Goal: Information Seeking & Learning: Learn about a topic

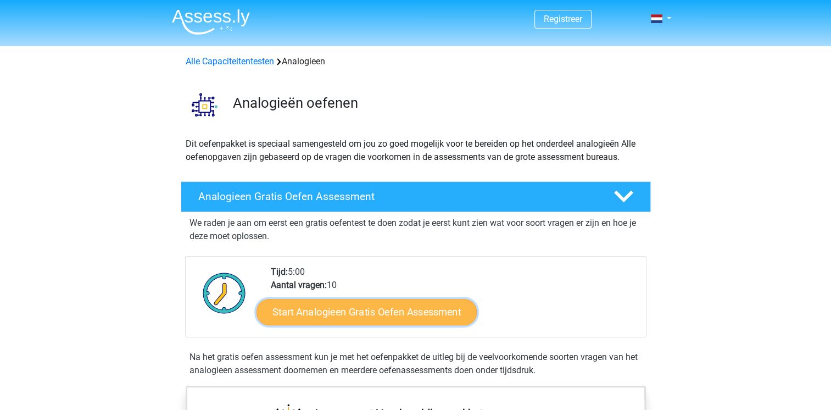
click at [333, 315] on link "Start Analogieen Gratis Oefen Assessment" at bounding box center [367, 311] width 220 height 26
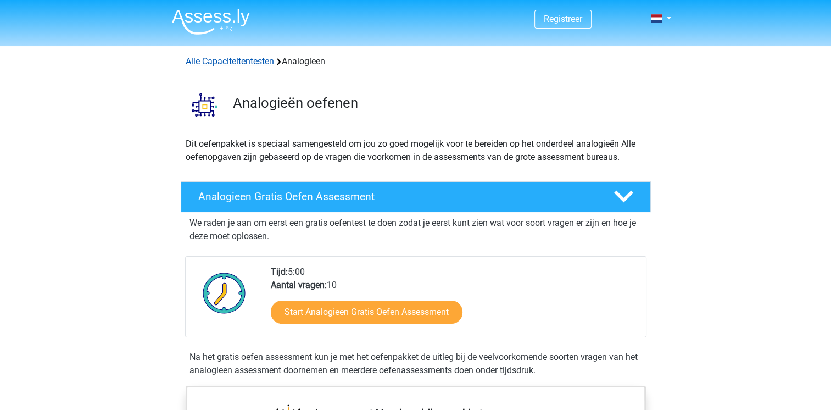
click at [226, 60] on link "Alle Capaciteitentesten" at bounding box center [230, 61] width 88 height 10
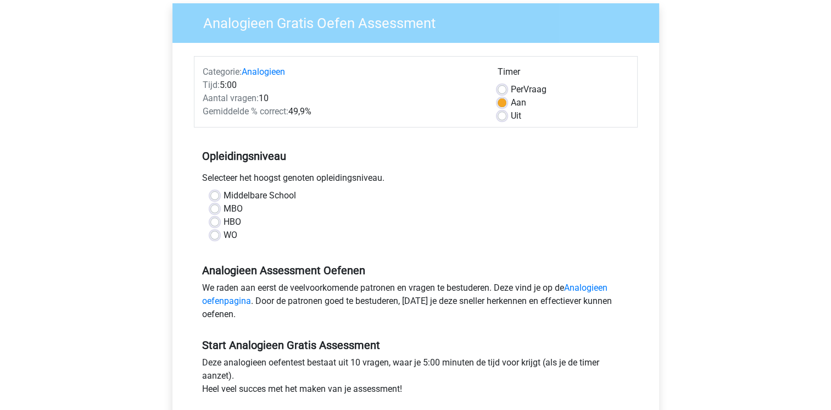
scroll to position [93, 0]
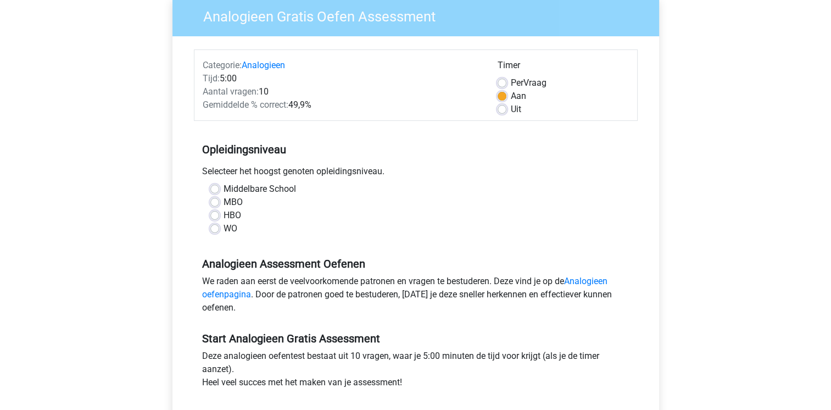
click at [224, 227] on label "WO" at bounding box center [231, 228] width 14 height 13
click at [213, 227] on input "WO" at bounding box center [214, 227] width 9 height 11
radio input "true"
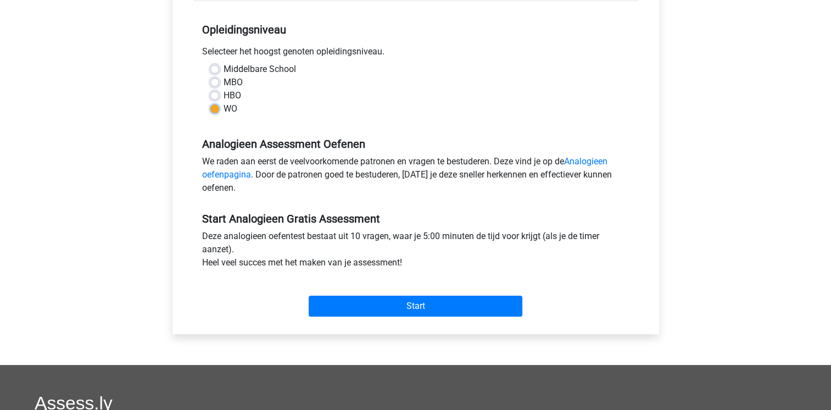
scroll to position [255, 0]
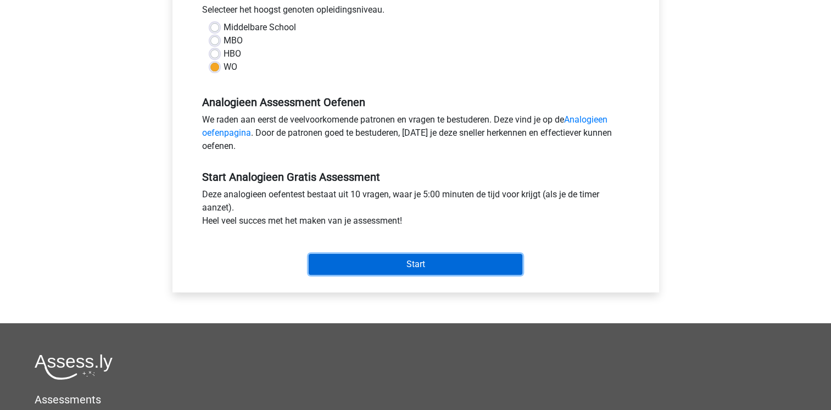
click at [420, 264] on input "Start" at bounding box center [416, 264] width 214 height 21
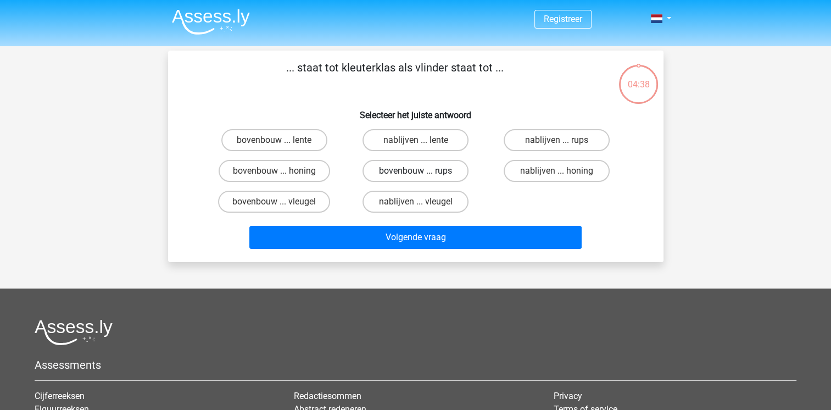
click at [411, 172] on label "bovenbouw ... rups" at bounding box center [416, 171] width 106 height 22
click at [415, 172] on input "bovenbouw ... rups" at bounding box center [418, 174] width 7 height 7
radio input "true"
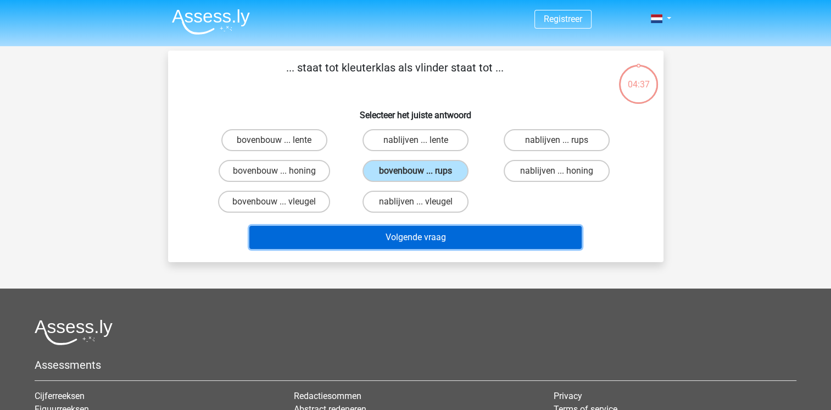
click at [414, 234] on button "Volgende vraag" at bounding box center [415, 237] width 332 height 23
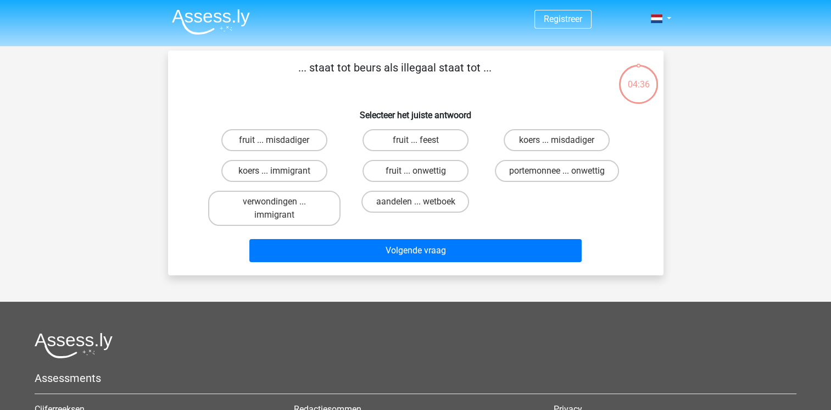
scroll to position [51, 0]
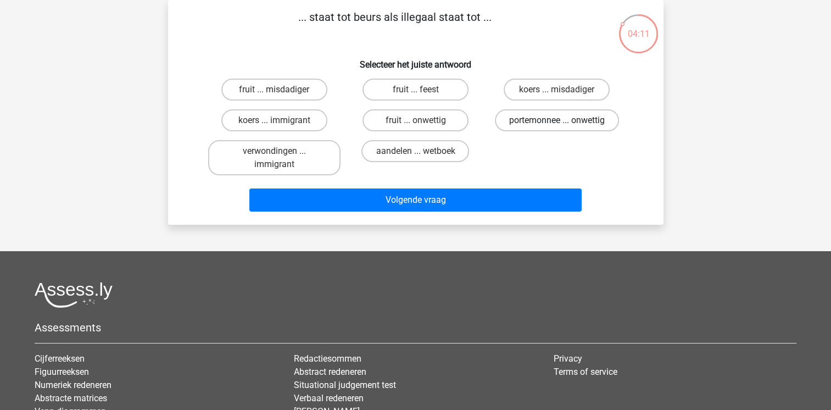
click at [549, 124] on label "portemonnee ... onwettig" at bounding box center [557, 120] width 124 height 22
click at [557, 124] on input "portemonnee ... onwettig" at bounding box center [560, 123] width 7 height 7
radio input "true"
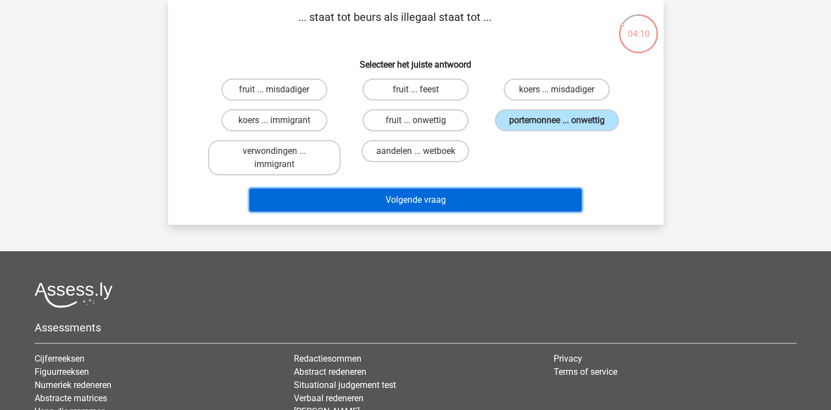
click at [400, 199] on button "Volgende vraag" at bounding box center [415, 199] width 332 height 23
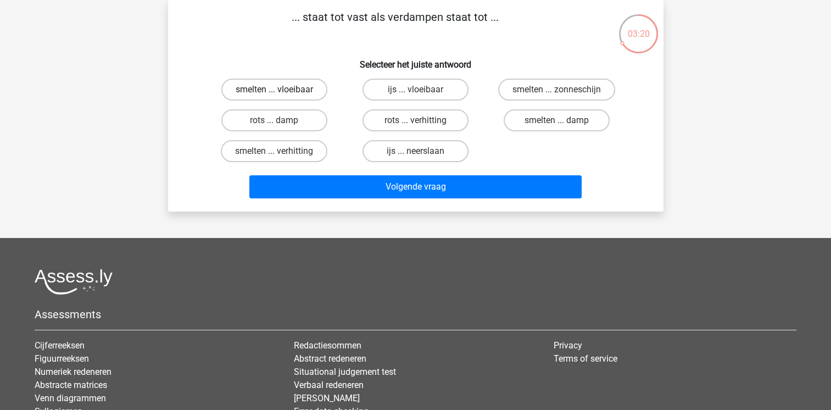
click at [266, 98] on label "smelten ... vloeibaar" at bounding box center [274, 90] width 106 height 22
click at [274, 97] on input "smelten ... vloeibaar" at bounding box center [277, 93] width 7 height 7
radio input "true"
click at [404, 88] on label "ijs ... vloeibaar" at bounding box center [416, 90] width 106 height 22
click at [415, 90] on input "ijs ... vloeibaar" at bounding box center [418, 93] width 7 height 7
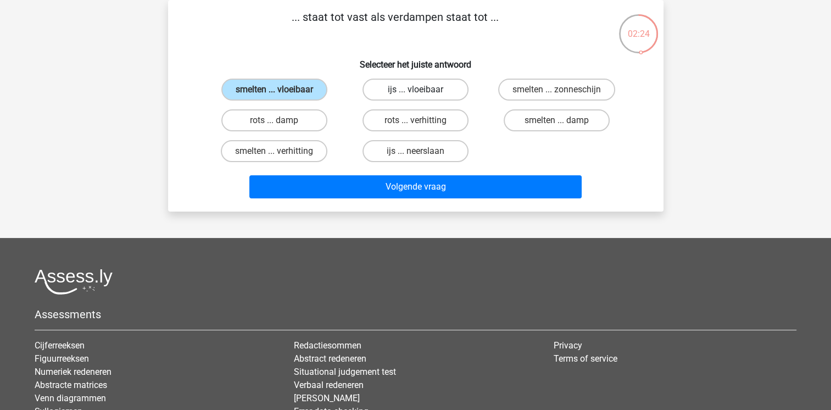
radio input "true"
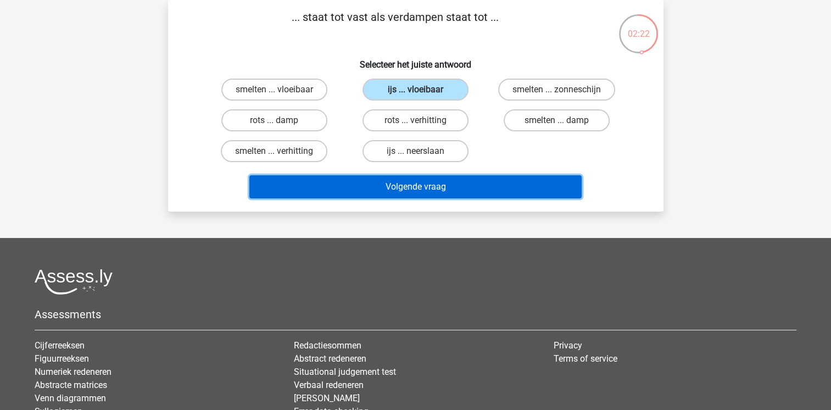
click at [415, 186] on button "Volgende vraag" at bounding box center [415, 186] width 332 height 23
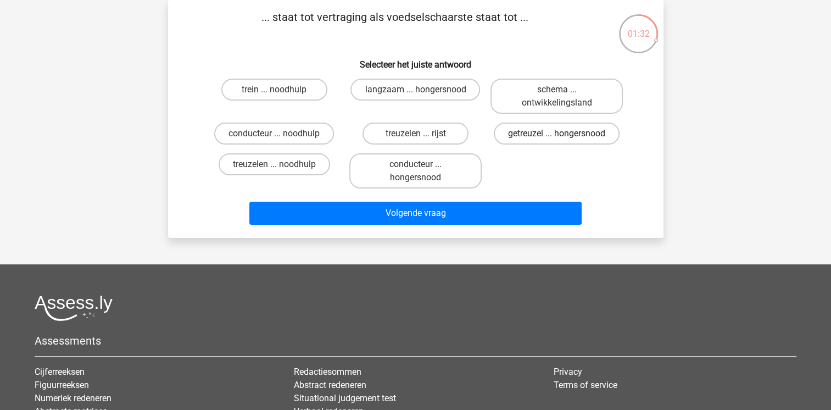
click at [547, 136] on label "getreuzel ... hongersnood" at bounding box center [557, 133] width 126 height 22
click at [557, 136] on input "getreuzel ... hongersnood" at bounding box center [560, 136] width 7 height 7
radio input "true"
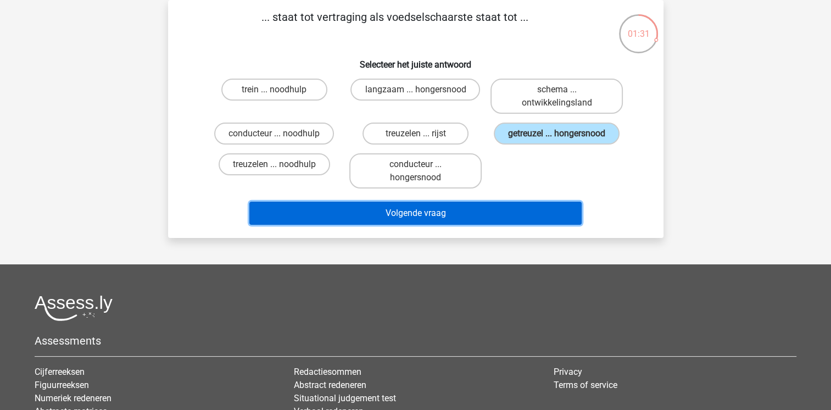
click at [404, 218] on button "Volgende vraag" at bounding box center [415, 213] width 332 height 23
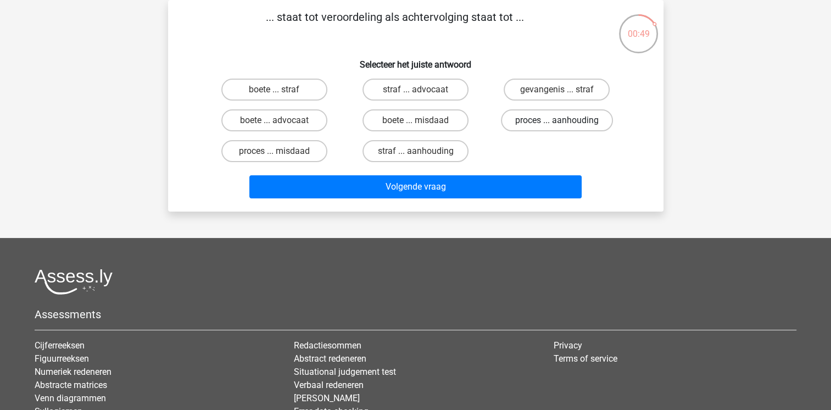
click at [530, 115] on label "proces ... aanhouding" at bounding box center [557, 120] width 112 height 22
click at [557, 120] on input "proces ... aanhouding" at bounding box center [560, 123] width 7 height 7
radio input "true"
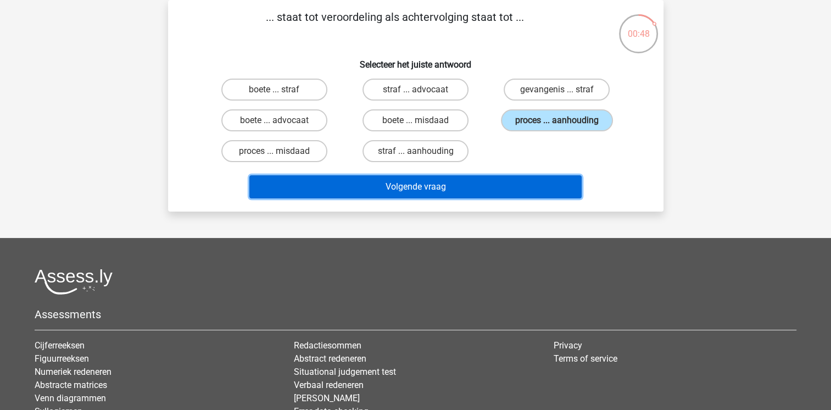
click at [429, 186] on button "Volgende vraag" at bounding box center [415, 186] width 332 height 23
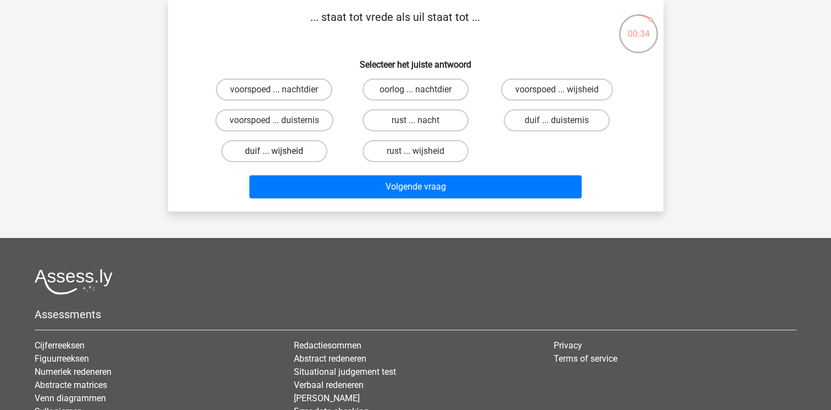
click at [293, 151] on label "duif ... wijsheid" at bounding box center [274, 151] width 106 height 22
click at [281, 151] on input "duif ... wijsheid" at bounding box center [277, 154] width 7 height 7
radio input "true"
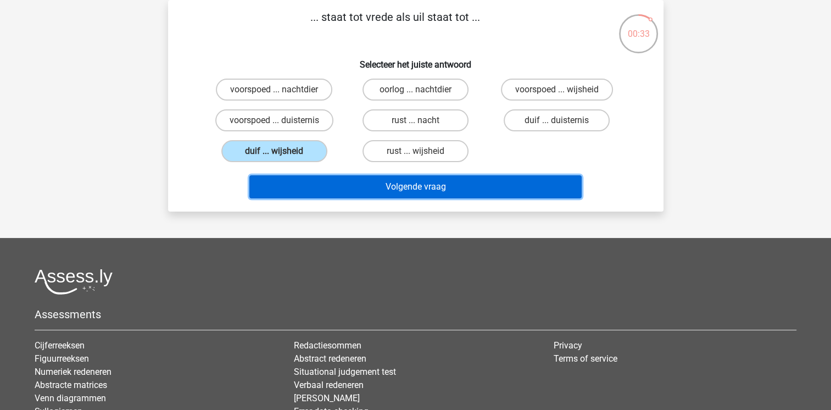
click at [416, 186] on button "Volgende vraag" at bounding box center [415, 186] width 332 height 23
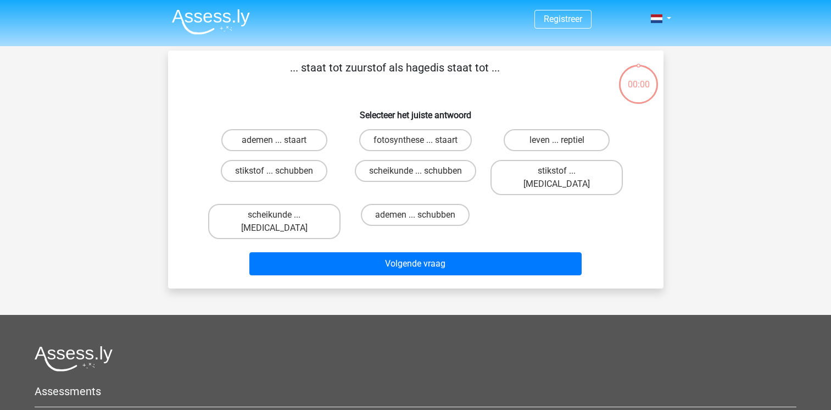
scroll to position [51, 0]
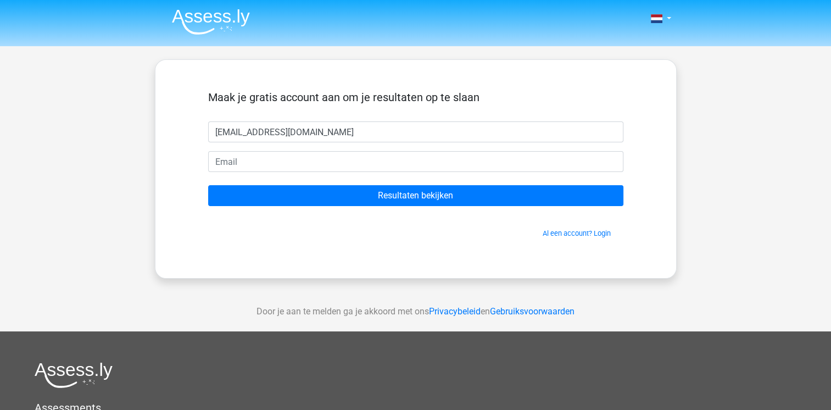
type input "[EMAIL_ADDRESS][DOMAIN_NAME]"
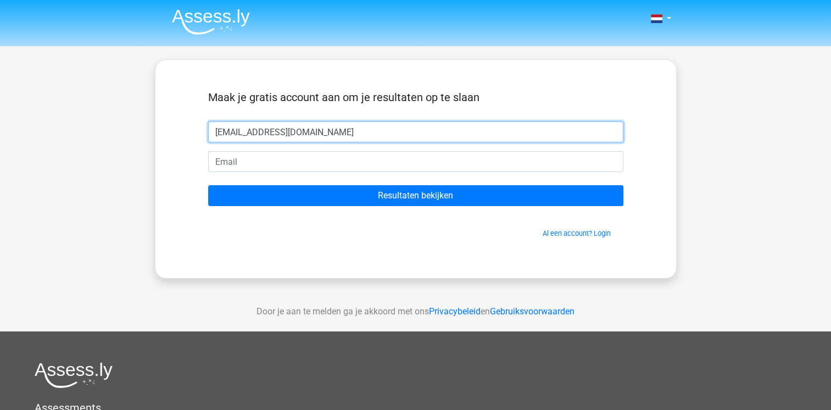
drag, startPoint x: 239, startPoint y: 135, endPoint x: 181, endPoint y: 141, distance: 59.1
click at [182, 141] on div "Maak je gratis account aan om je resultaten op te slaan [EMAIL_ADDRESS][DOMAIN_…" at bounding box center [416, 168] width 468 height 165
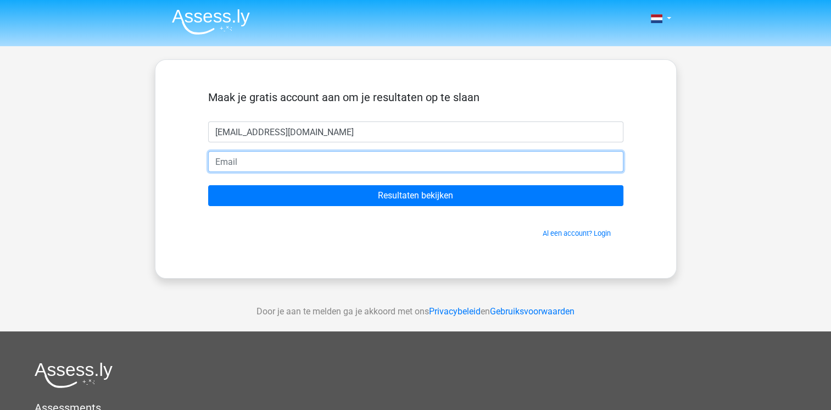
click at [224, 164] on input "email" at bounding box center [415, 161] width 415 height 21
paste input "[EMAIL_ADDRESS][DOMAIN_NAME]"
type input "[EMAIL_ADDRESS][DOMAIN_NAME]"
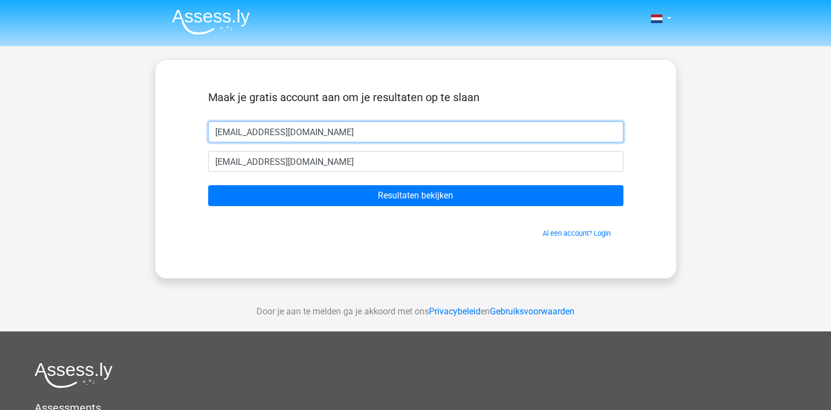
drag, startPoint x: 301, startPoint y: 136, endPoint x: 196, endPoint y: 135, distance: 105.5
click at [196, 135] on div "Maak je gratis account aan om je resultaten op te slaan giso.vandijk@uwv.nl gis…" at bounding box center [416, 168] width 468 height 165
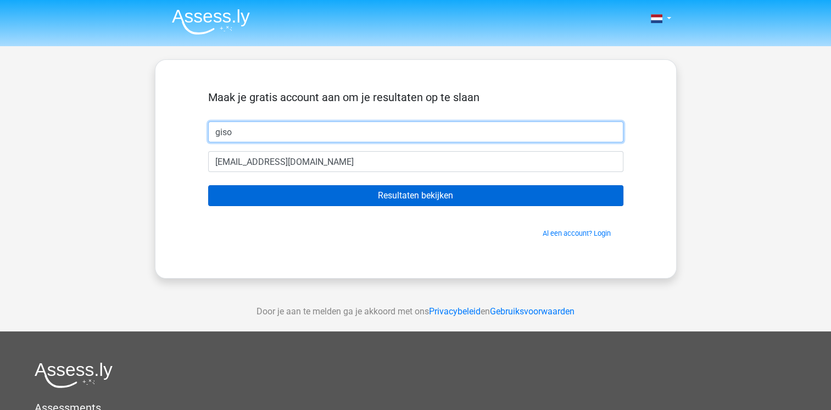
type input "giso"
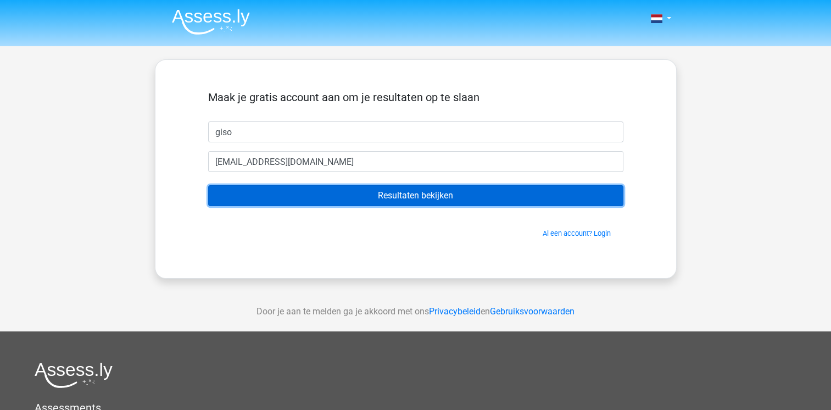
click at [366, 191] on input "Resultaten bekijken" at bounding box center [415, 195] width 415 height 21
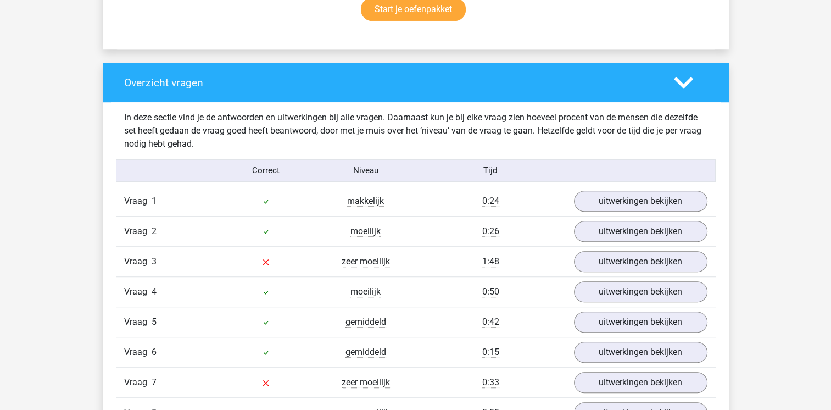
scroll to position [809, 0]
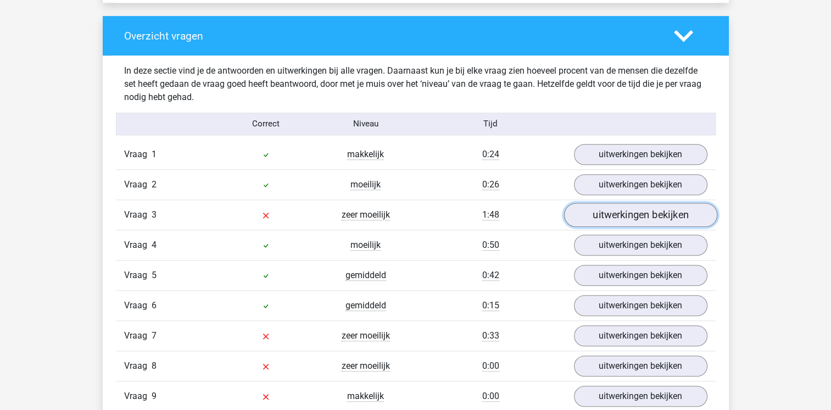
click at [626, 219] on link "uitwerkingen bekijken" at bounding box center [640, 215] width 153 height 24
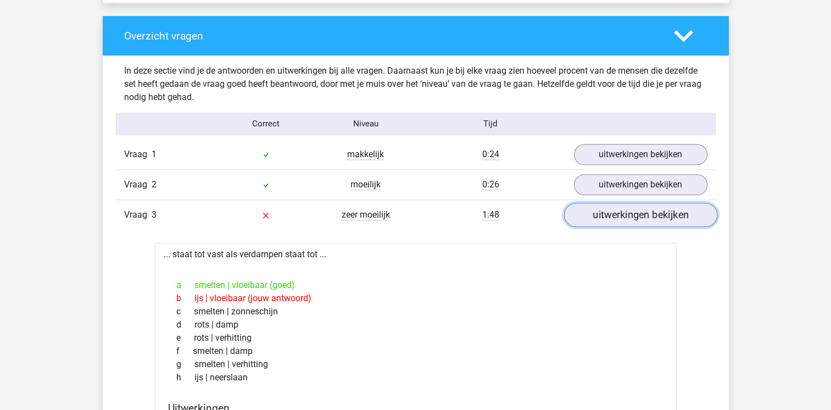
click at [626, 219] on link "uitwerkingen bekijken" at bounding box center [640, 215] width 153 height 24
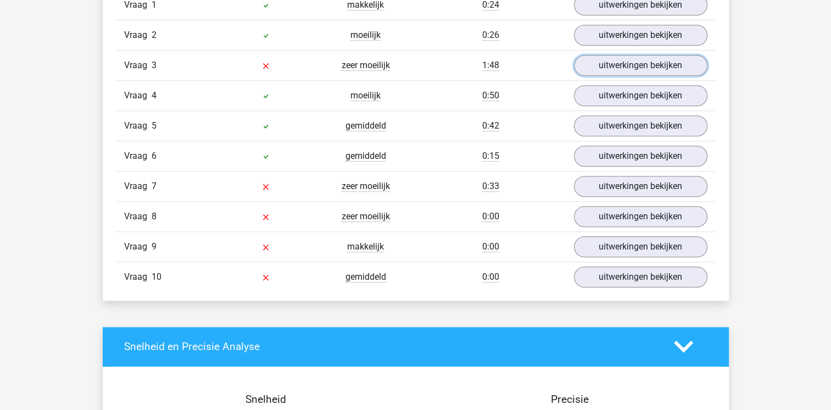
scroll to position [1011, 0]
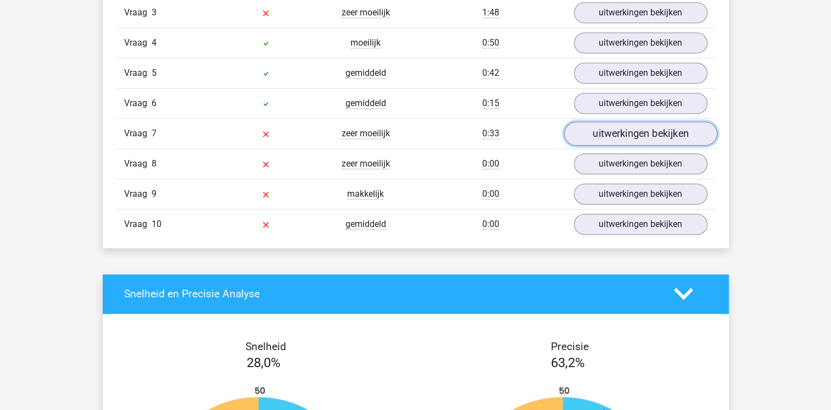
click at [644, 129] on link "uitwerkingen bekijken" at bounding box center [640, 133] width 153 height 24
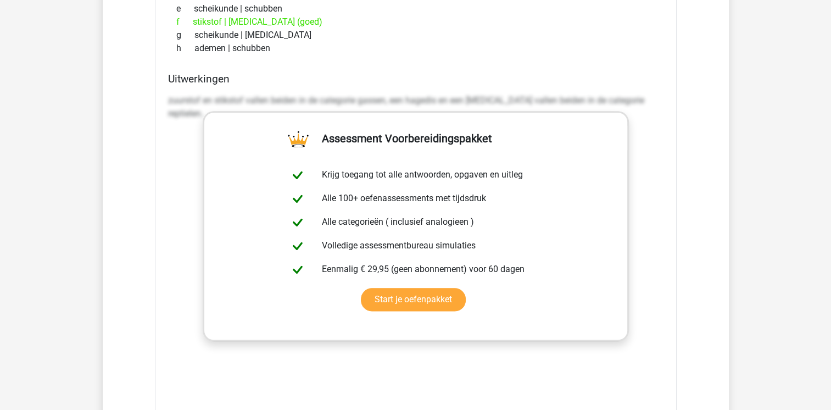
scroll to position [1241, 0]
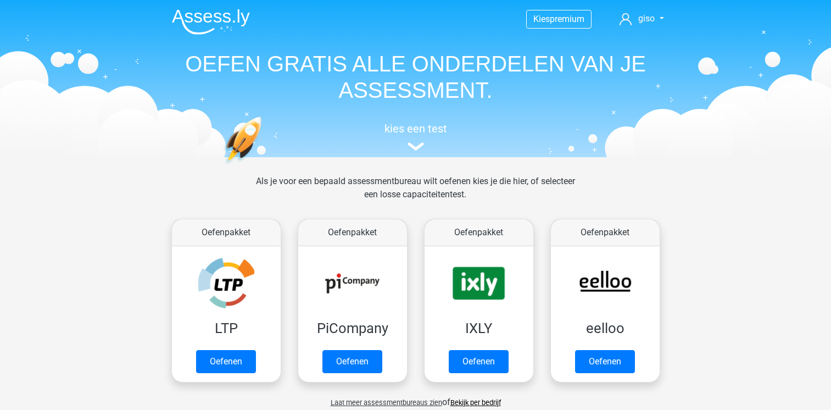
scroll to position [466, 0]
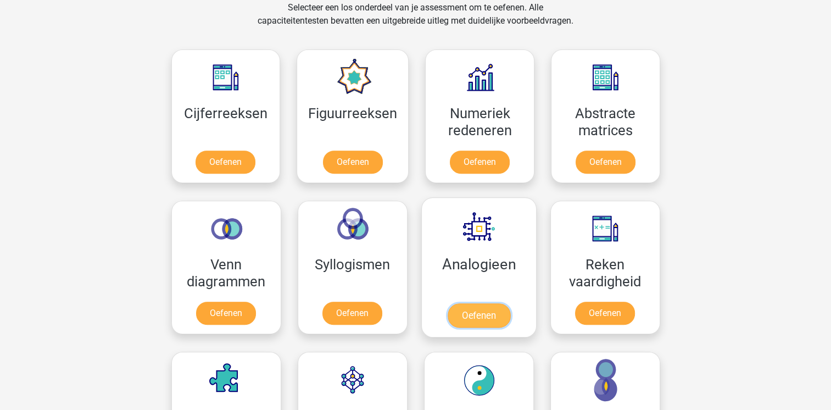
click at [480, 305] on link "Oefenen" at bounding box center [478, 315] width 63 height 24
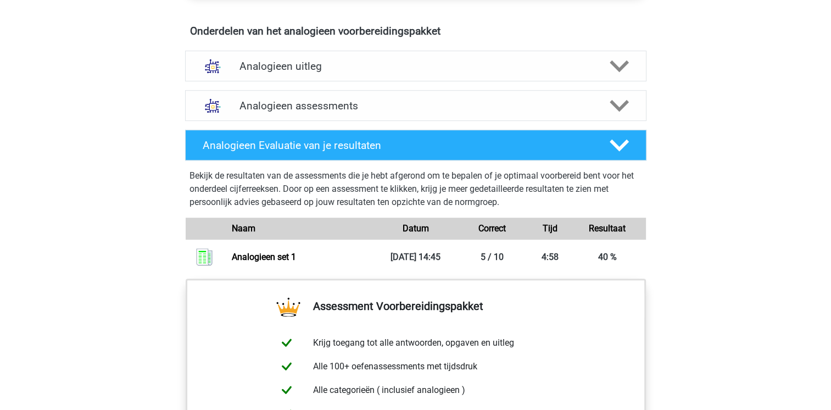
scroll to position [622, 0]
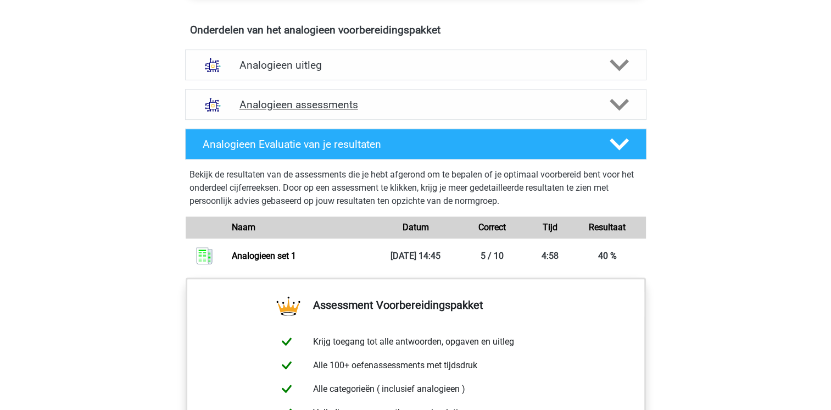
click at [622, 97] on icon at bounding box center [619, 104] width 19 height 19
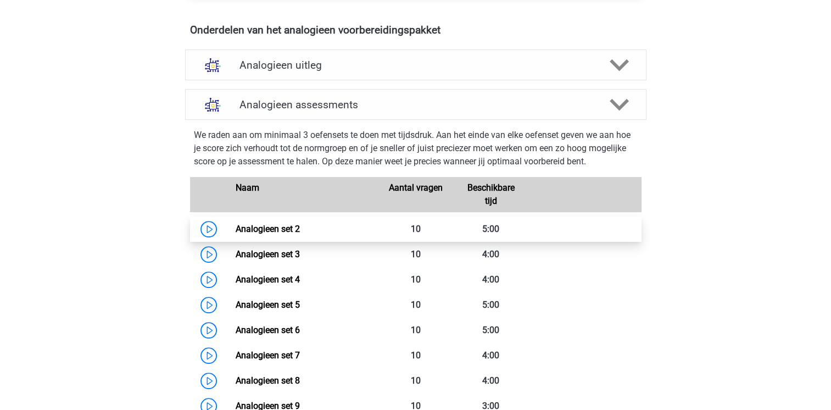
click at [236, 230] on link "Analogieen set 2" at bounding box center [268, 229] width 64 height 10
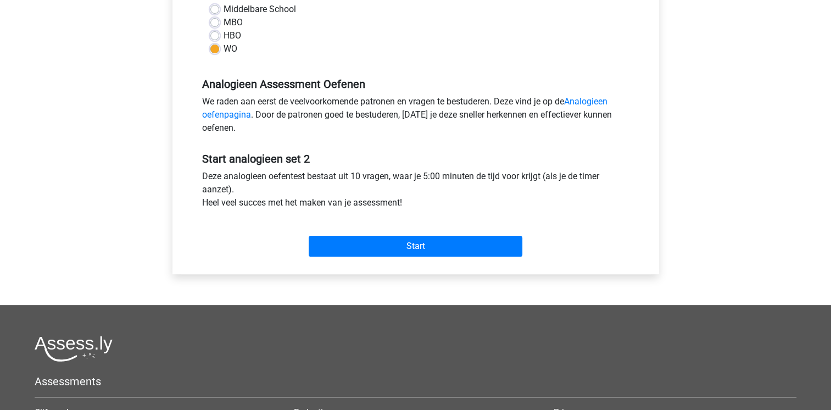
scroll to position [286, 0]
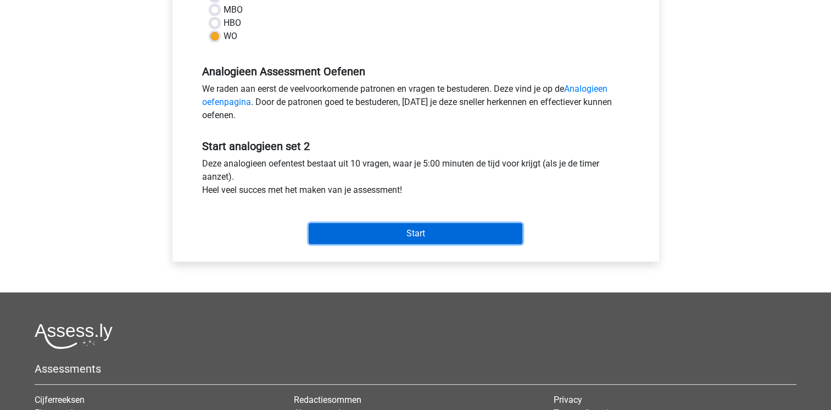
click at [420, 237] on input "Start" at bounding box center [416, 233] width 214 height 21
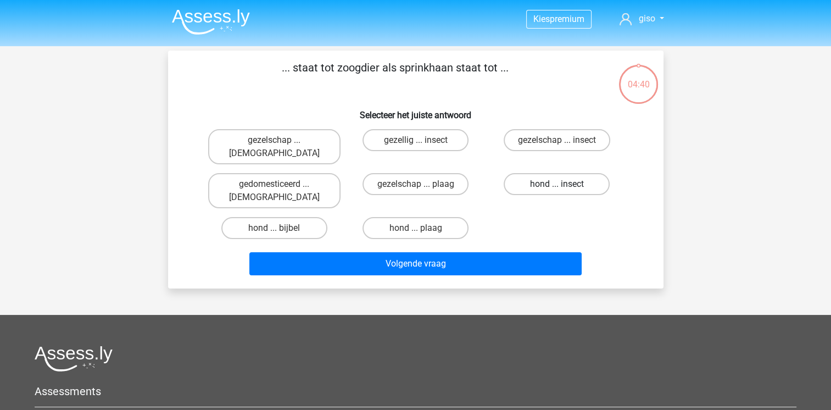
click at [549, 173] on label "hond ... insect" at bounding box center [557, 184] width 106 height 22
click at [557, 184] on input "hond ... insect" at bounding box center [560, 187] width 7 height 7
radio input "true"
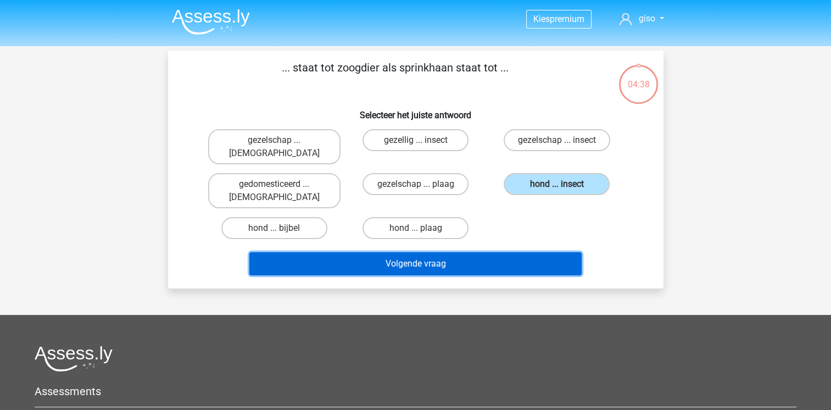
click at [424, 252] on button "Volgende vraag" at bounding box center [415, 263] width 332 height 23
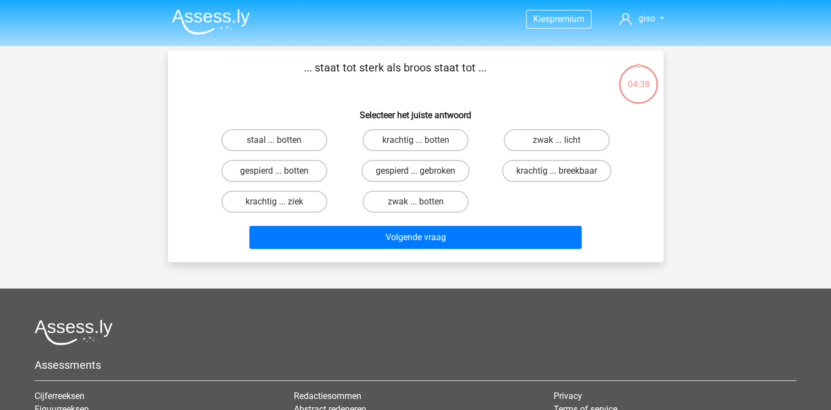
scroll to position [51, 0]
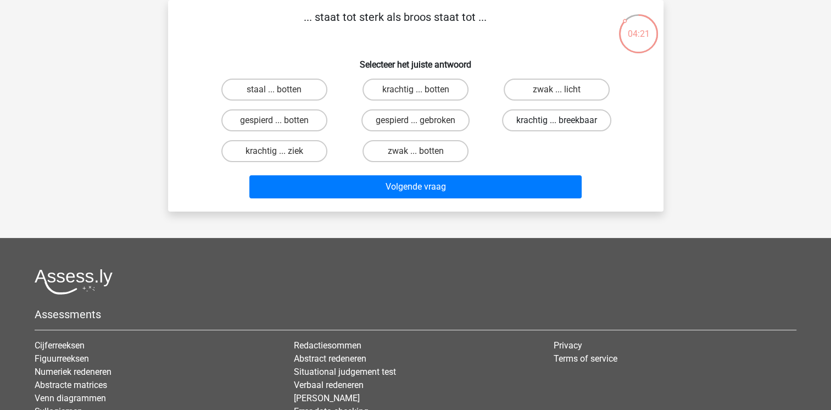
click at [573, 116] on label "krachtig ... breekbaar" at bounding box center [556, 120] width 109 height 22
click at [564, 120] on input "krachtig ... breekbaar" at bounding box center [560, 123] width 7 height 7
radio input "true"
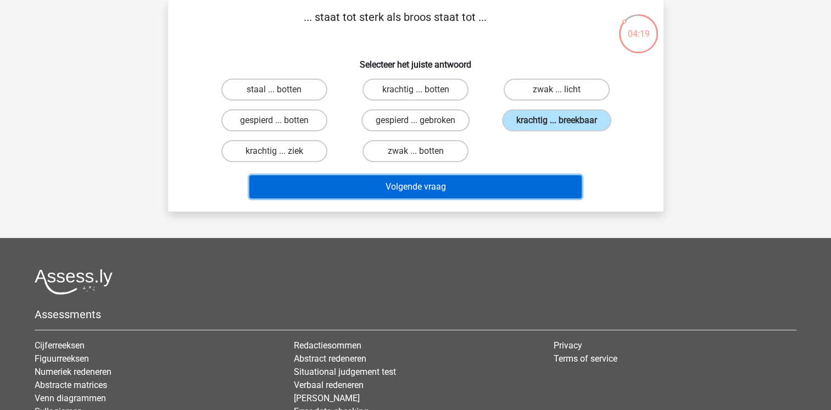
click at [415, 188] on button "Volgende vraag" at bounding box center [415, 186] width 332 height 23
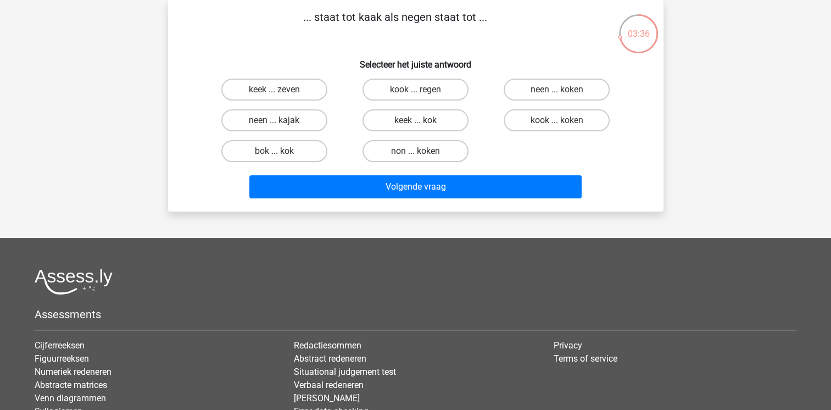
click at [415, 94] on input "kook ... regen" at bounding box center [418, 93] width 7 height 7
radio input "true"
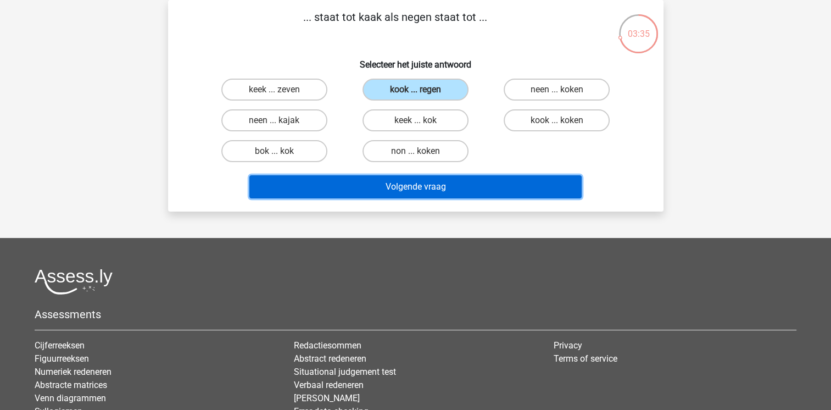
click at [417, 191] on button "Volgende vraag" at bounding box center [415, 186] width 332 height 23
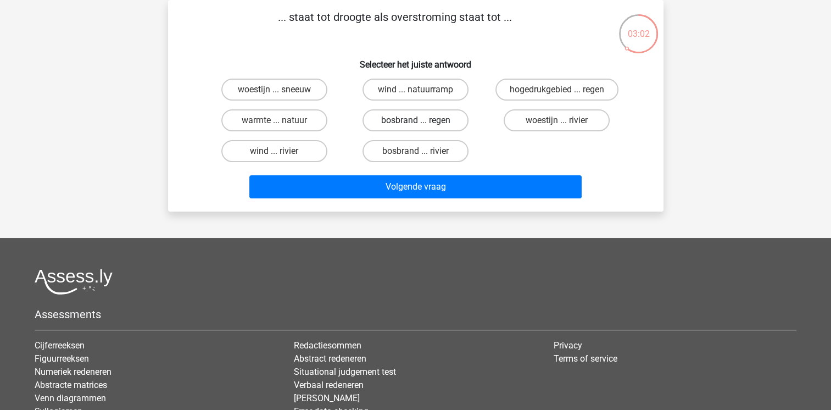
click at [408, 124] on label "bosbrand ... regen" at bounding box center [416, 120] width 106 height 22
click at [415, 124] on input "bosbrand ... regen" at bounding box center [418, 123] width 7 height 7
radio input "true"
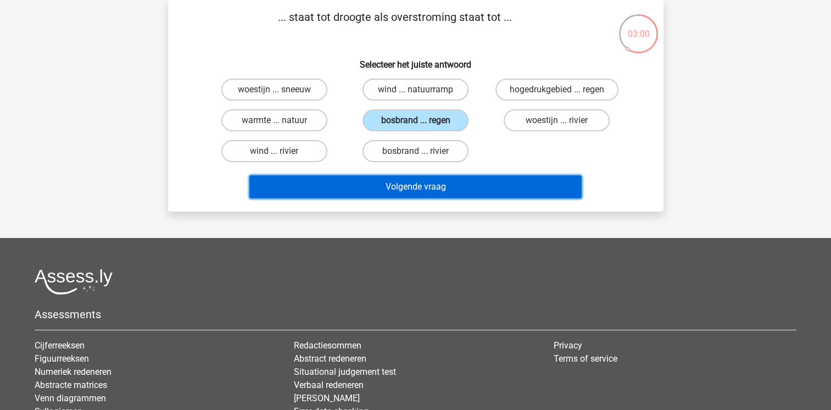
click at [408, 181] on button "Volgende vraag" at bounding box center [415, 186] width 332 height 23
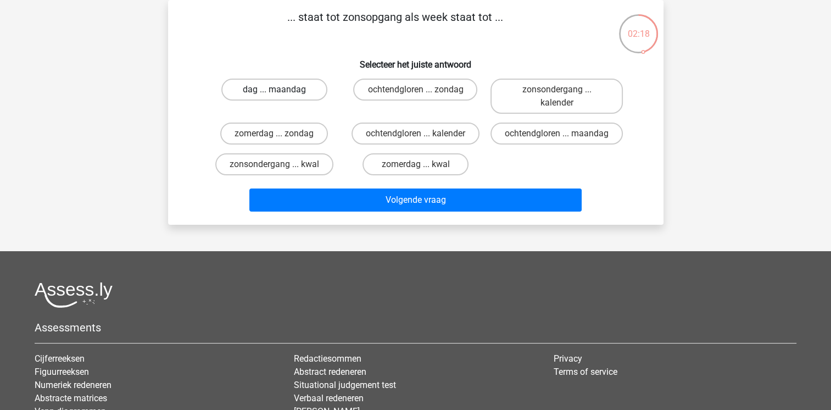
click at [277, 84] on label "dag ... maandag" at bounding box center [274, 90] width 106 height 22
click at [277, 90] on input "dag ... maandag" at bounding box center [277, 93] width 7 height 7
radio input "true"
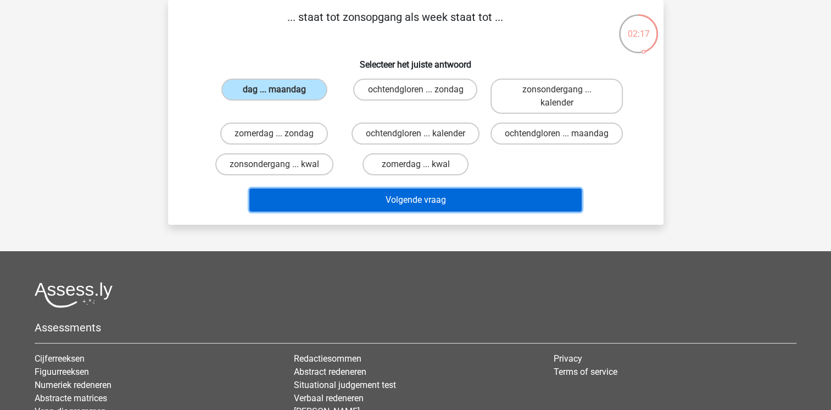
click at [426, 203] on button "Volgende vraag" at bounding box center [415, 199] width 332 height 23
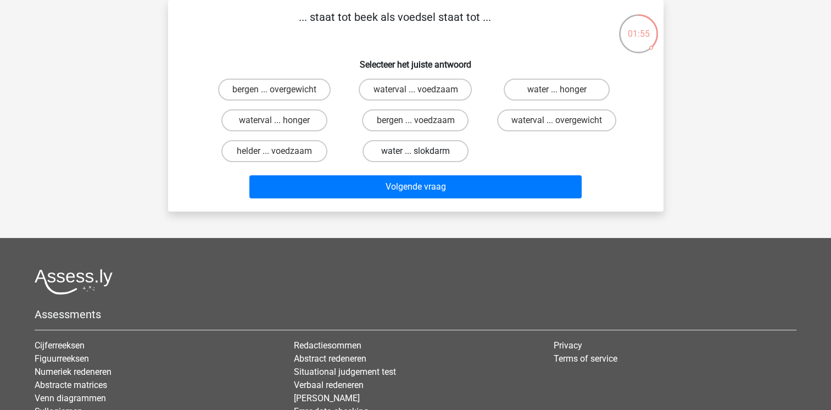
click at [413, 149] on label "water ... slokdarm" at bounding box center [416, 151] width 106 height 22
click at [415, 151] on input "water ... slokdarm" at bounding box center [418, 154] width 7 height 7
radio input "true"
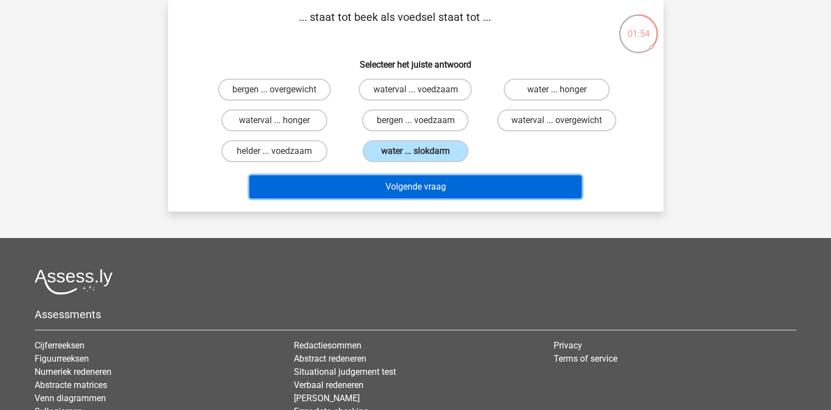
click at [421, 182] on button "Volgende vraag" at bounding box center [415, 186] width 332 height 23
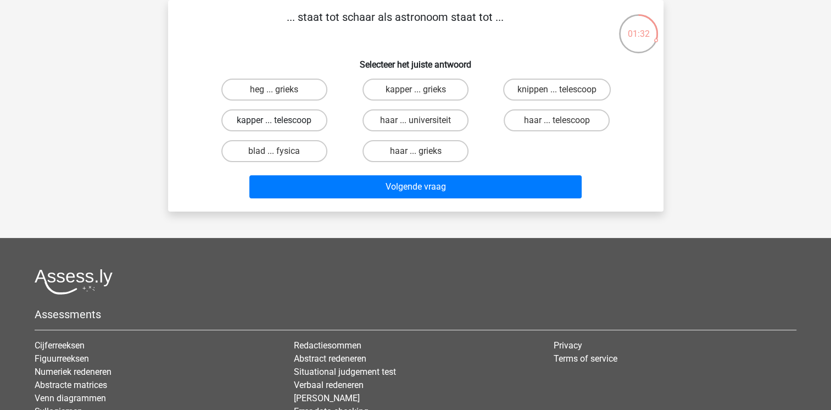
click at [285, 118] on label "kapper ... telescoop" at bounding box center [274, 120] width 106 height 22
click at [281, 120] on input "kapper ... telescoop" at bounding box center [277, 123] width 7 height 7
radio input "true"
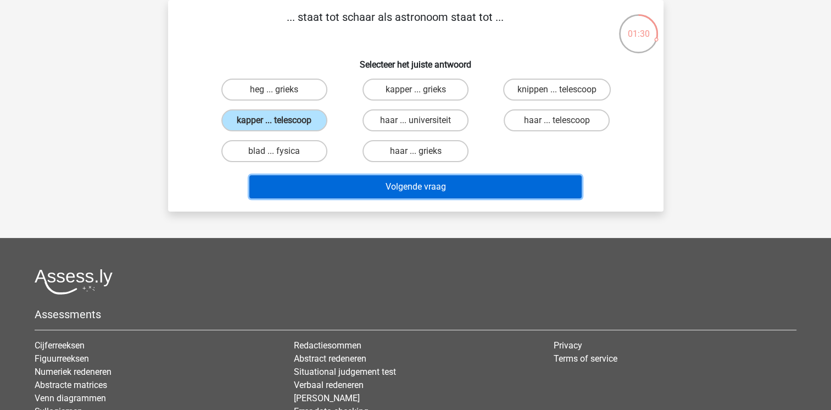
click at [412, 186] on button "Volgende vraag" at bounding box center [415, 186] width 332 height 23
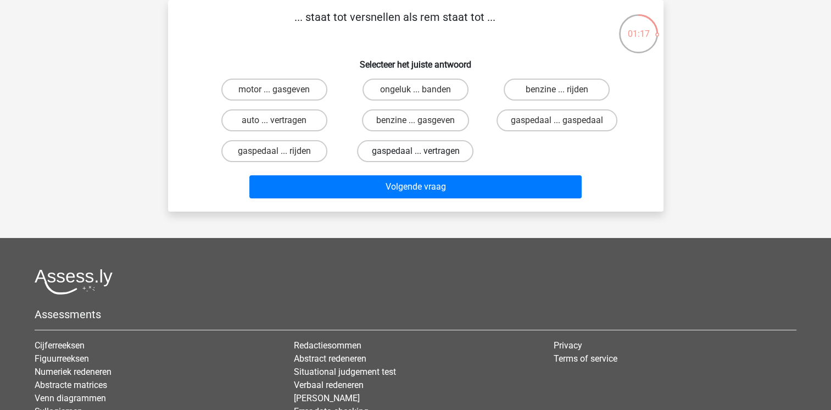
click at [403, 153] on label "gaspedaal ... vertragen" at bounding box center [415, 151] width 116 height 22
click at [415, 153] on input "gaspedaal ... vertragen" at bounding box center [418, 154] width 7 height 7
radio input "true"
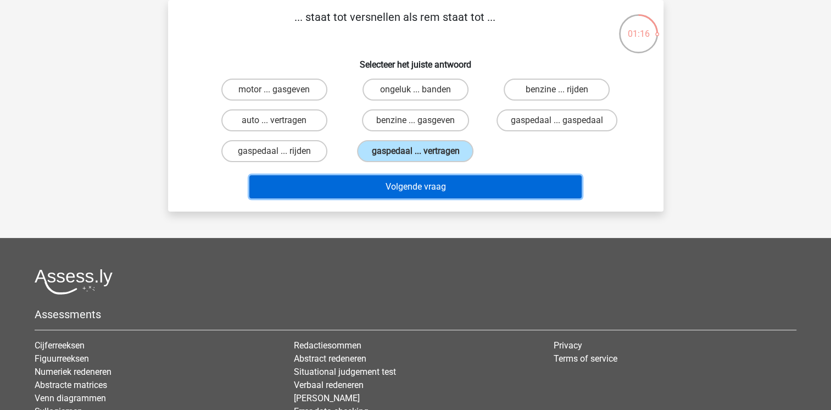
click at [410, 187] on button "Volgende vraag" at bounding box center [415, 186] width 332 height 23
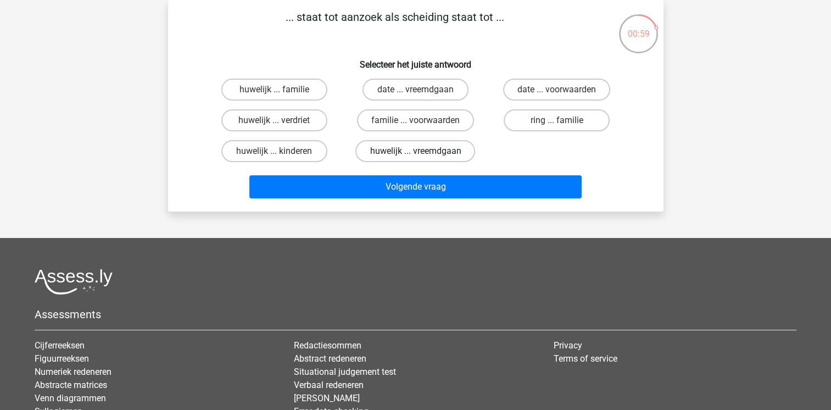
click at [414, 153] on label "huwelijk ... vreemdgaan" at bounding box center [415, 151] width 120 height 22
click at [415, 153] on input "huwelijk ... vreemdgaan" at bounding box center [418, 154] width 7 height 7
radio input "true"
click at [414, 153] on label "huwelijk ... vreemdgaan" at bounding box center [415, 151] width 120 height 22
click at [415, 153] on input "huwelijk ... vreemdgaan" at bounding box center [418, 154] width 7 height 7
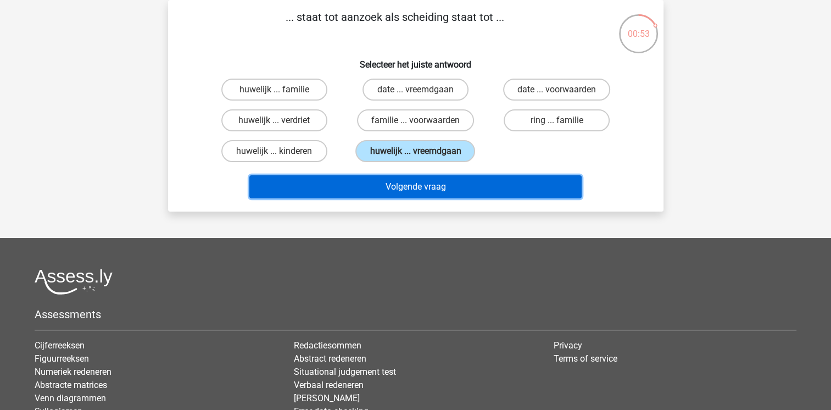
click at [420, 188] on button "Volgende vraag" at bounding box center [415, 186] width 332 height 23
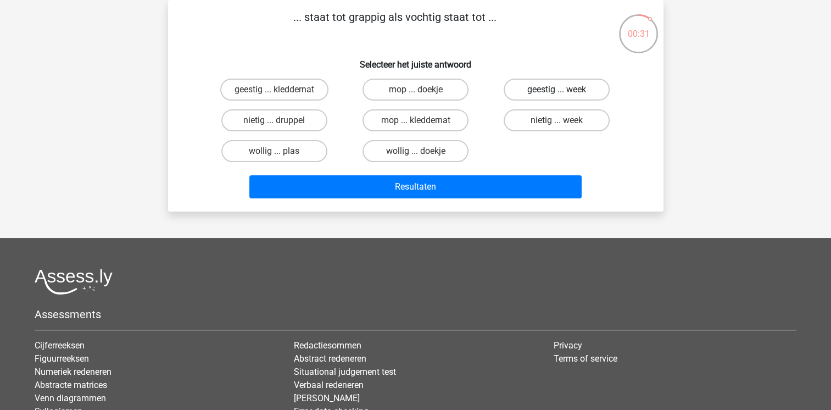
click at [549, 86] on label "geestig ... week" at bounding box center [557, 90] width 106 height 22
click at [557, 90] on input "geestig ... week" at bounding box center [560, 93] width 7 height 7
radio input "true"
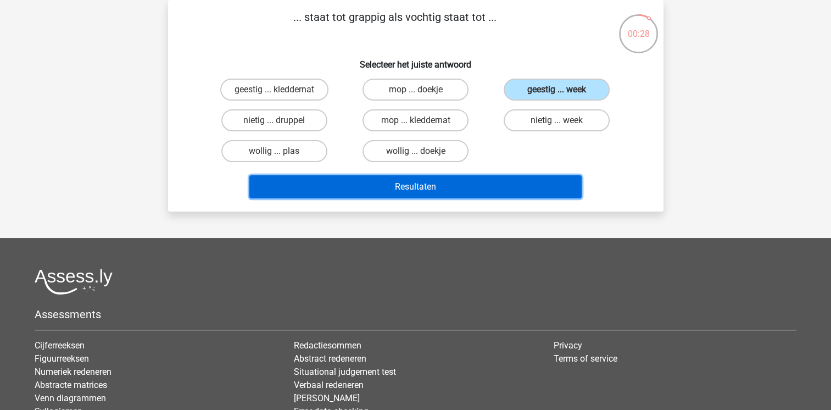
click at [425, 181] on button "Resultaten" at bounding box center [415, 186] width 332 height 23
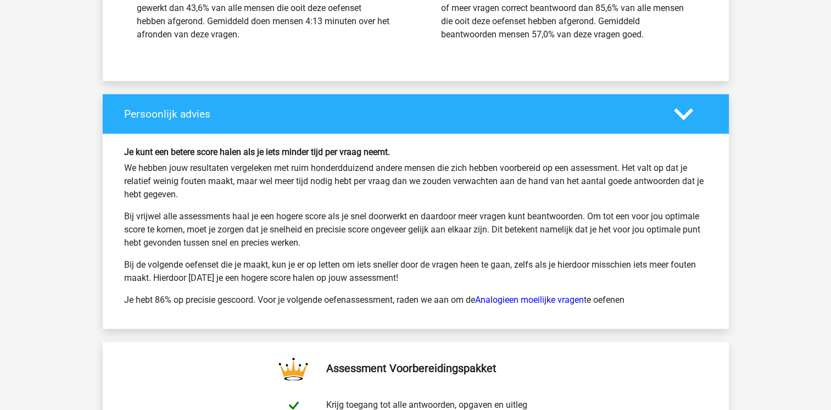
scroll to position [1552, 0]
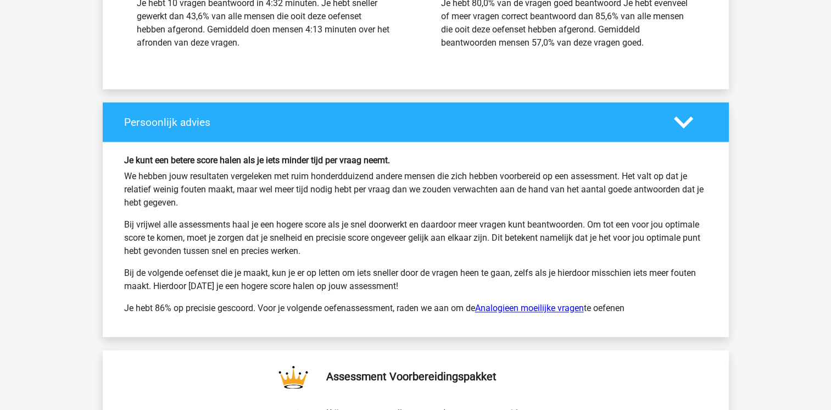
click at [540, 303] on link "Analogieen moeilijke vragen" at bounding box center [529, 308] width 109 height 10
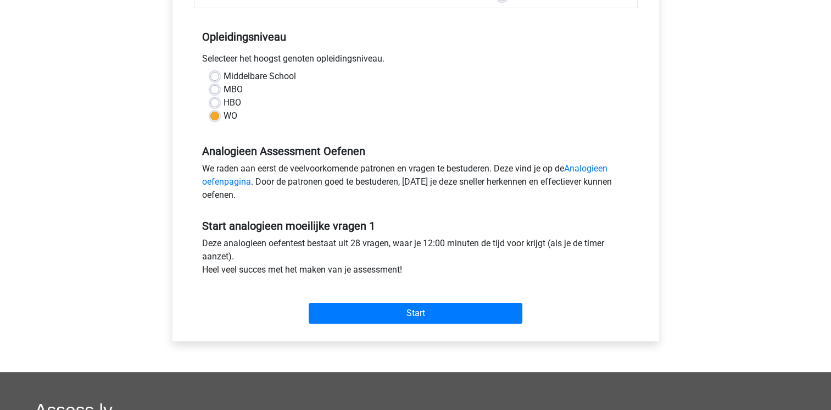
scroll to position [237, 0]
